Goal: Transaction & Acquisition: Purchase product/service

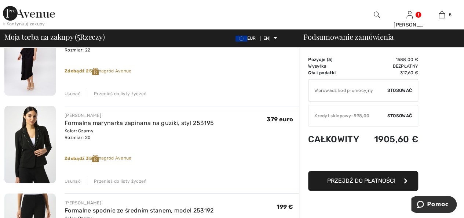
scroll to position [183, 0]
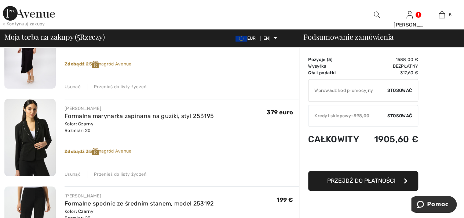
click at [104, 174] on font "Przenieś do listy życzeń" at bounding box center [120, 173] width 52 height 5
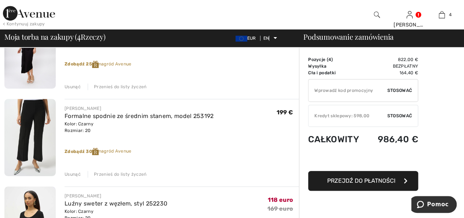
click at [131, 173] on font "Przenieś do listy życzeń" at bounding box center [120, 173] width 52 height 5
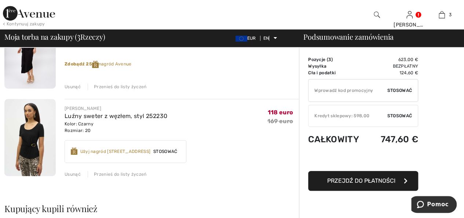
click at [136, 174] on font "Przenieś do listy życzeń" at bounding box center [120, 173] width 52 height 5
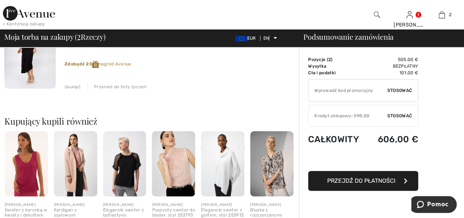
click at [72, 171] on img at bounding box center [75, 163] width 43 height 65
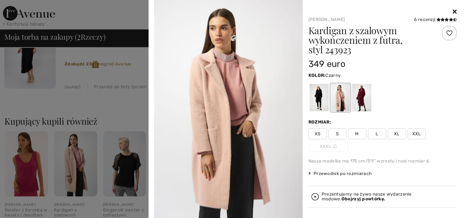
click at [318, 97] on div at bounding box center [318, 98] width 19 height 28
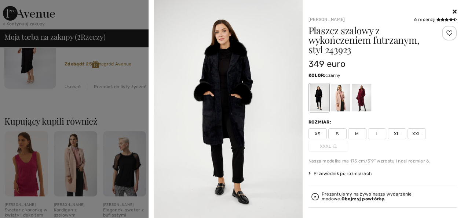
click at [217, 98] on img at bounding box center [228, 111] width 149 height 223
click at [227, 98] on img at bounding box center [228, 111] width 149 height 223
click at [351, 35] on font "Płaszcz szalowy z wykończeniem futrzanym, styl 243923" at bounding box center [363, 40] width 111 height 32
click at [232, 60] on img at bounding box center [228, 111] width 149 height 223
click at [235, 53] on img at bounding box center [228, 111] width 149 height 223
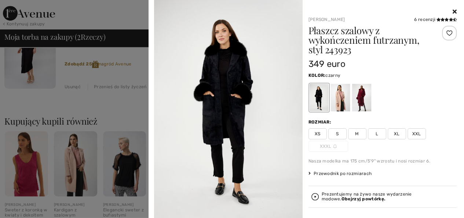
click at [228, 106] on img at bounding box center [228, 111] width 149 height 223
click at [235, 61] on img at bounding box center [228, 111] width 149 height 223
click at [335, 39] on font "Płaszcz szalowy z wykończeniem futrzanym, styl 243923" at bounding box center [363, 40] width 111 height 32
click at [417, 133] on font "XXL" at bounding box center [416, 133] width 9 height 5
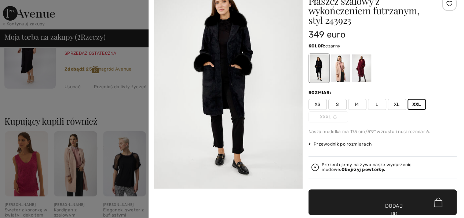
scroll to position [72, 0]
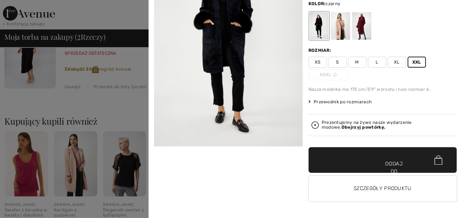
click at [403, 156] on span "✔ Dodano do torby Dodaj do koszyka" at bounding box center [382, 160] width 149 height 26
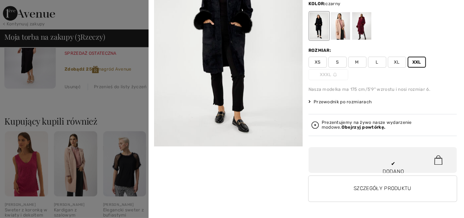
scroll to position [40, 0]
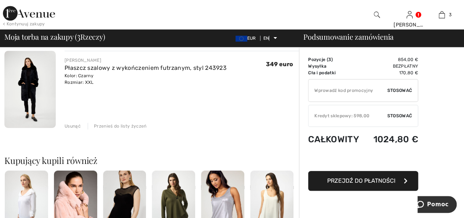
scroll to position [220, 0]
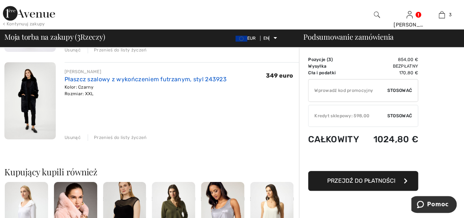
click at [86, 82] on font "Płaszcz szalowy z wykończeniem futrzanym, styl 243923" at bounding box center [146, 79] width 162 height 7
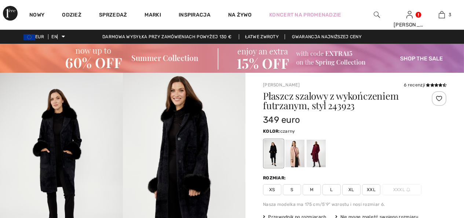
checkbox input "true"
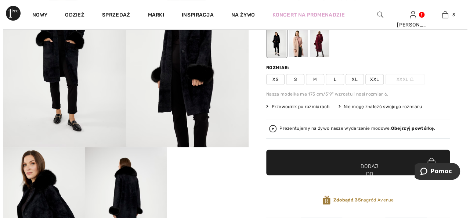
scroll to position [37, 0]
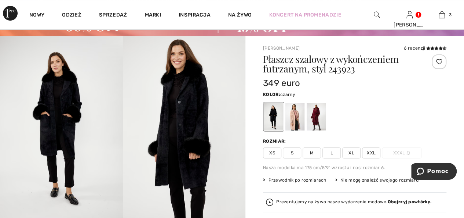
click at [56, 123] on img at bounding box center [61, 128] width 123 height 184
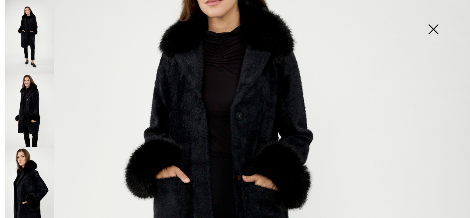
scroll to position [183, 0]
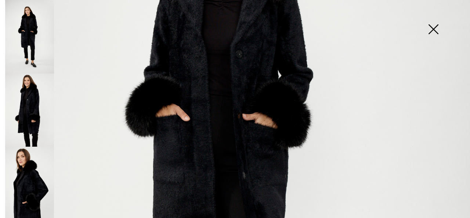
click at [180, 60] on img at bounding box center [235, 169] width 470 height 704
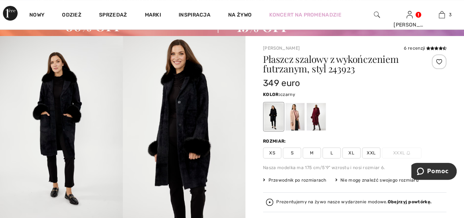
click at [187, 107] on img at bounding box center [184, 128] width 123 height 184
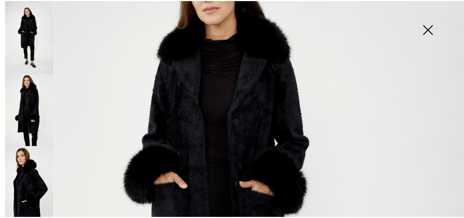
scroll to position [110, 0]
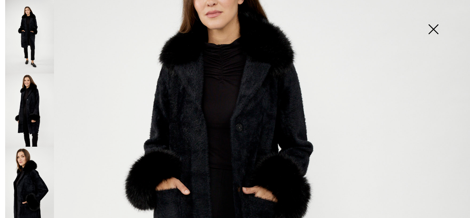
click at [432, 24] on img at bounding box center [432, 30] width 37 height 38
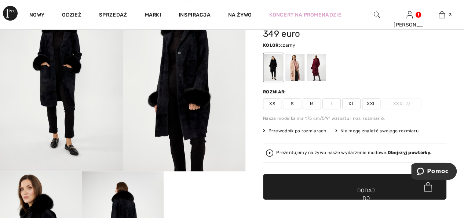
scroll to position [73, 0]
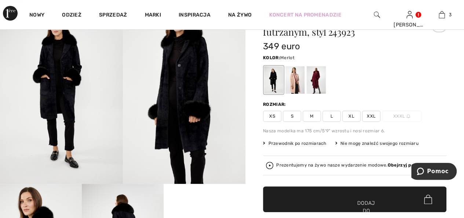
click at [315, 76] on div at bounding box center [316, 80] width 19 height 28
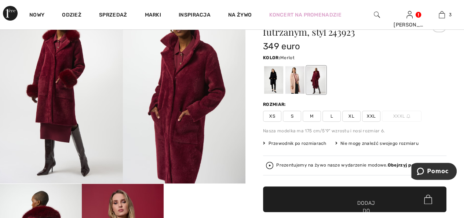
click at [192, 93] on img at bounding box center [184, 91] width 123 height 184
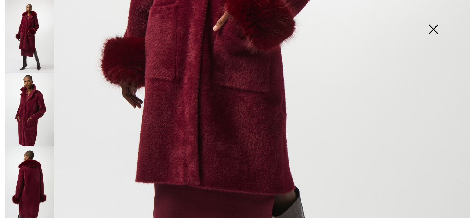
scroll to position [293, 0]
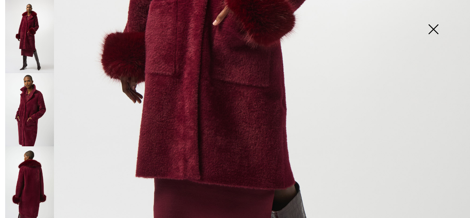
click at [38, 183] on img at bounding box center [29, 182] width 49 height 73
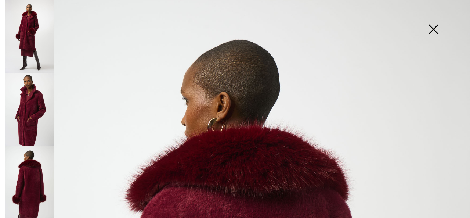
scroll to position [74, 0]
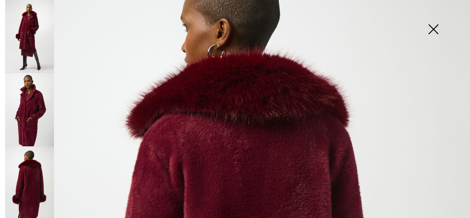
click at [434, 26] on img at bounding box center [432, 30] width 37 height 38
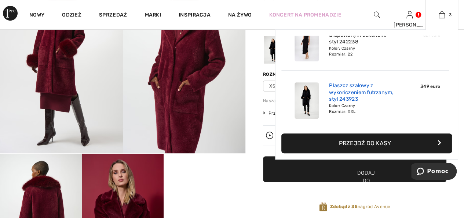
scroll to position [110, 0]
